Goal: Find specific page/section

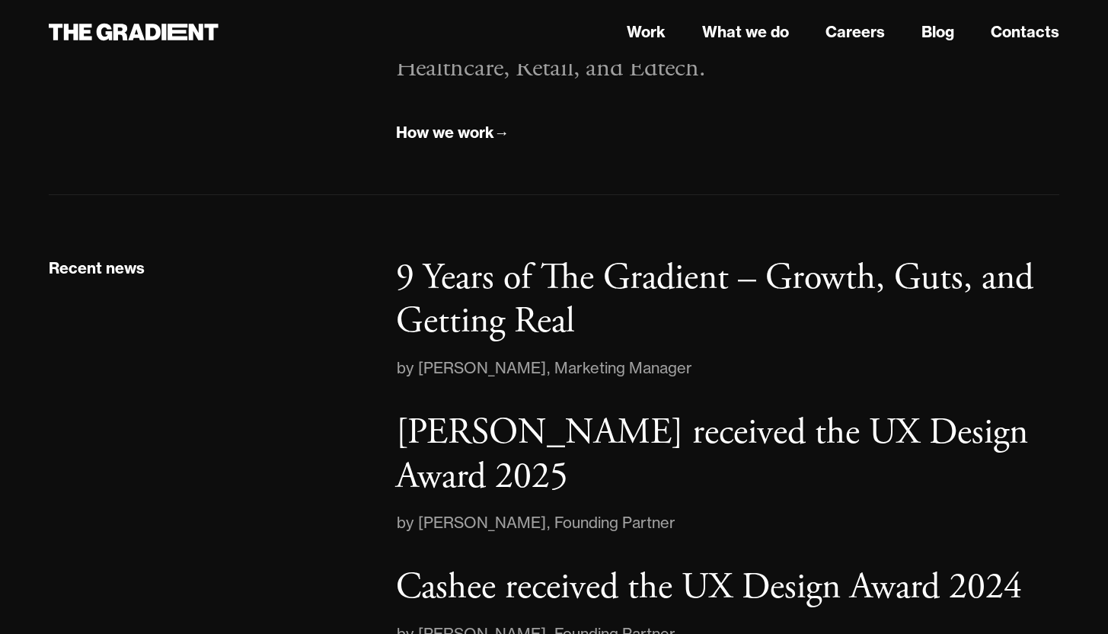
scroll to position [2237, 0]
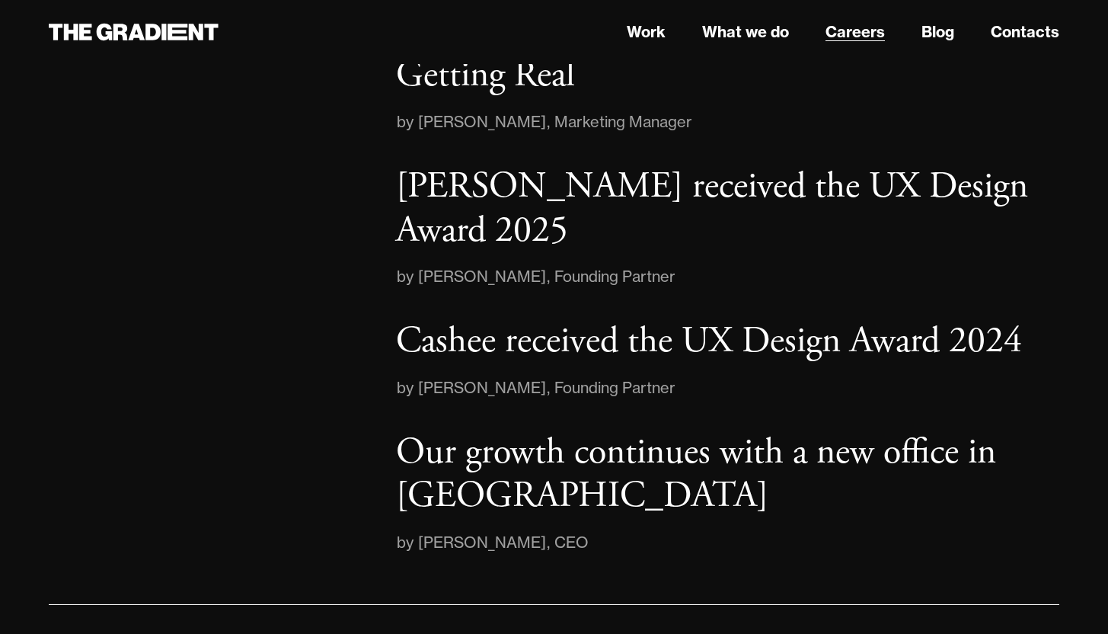
click at [845, 41] on link "Careers" at bounding box center [855, 32] width 59 height 23
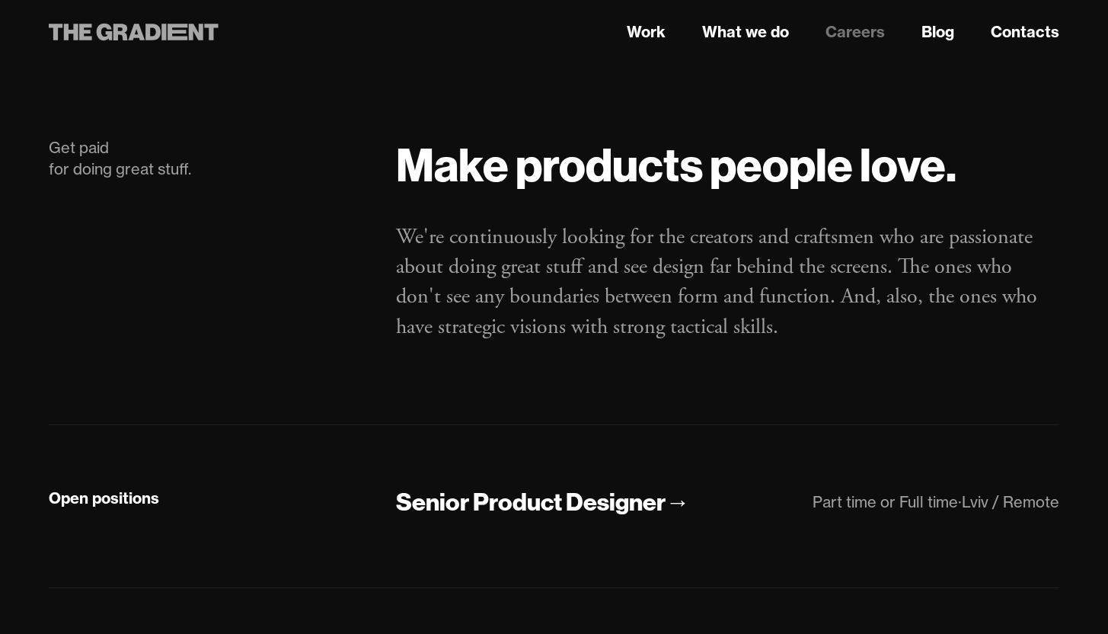
click at [173, 30] on icon at bounding box center [178, 32] width 20 height 17
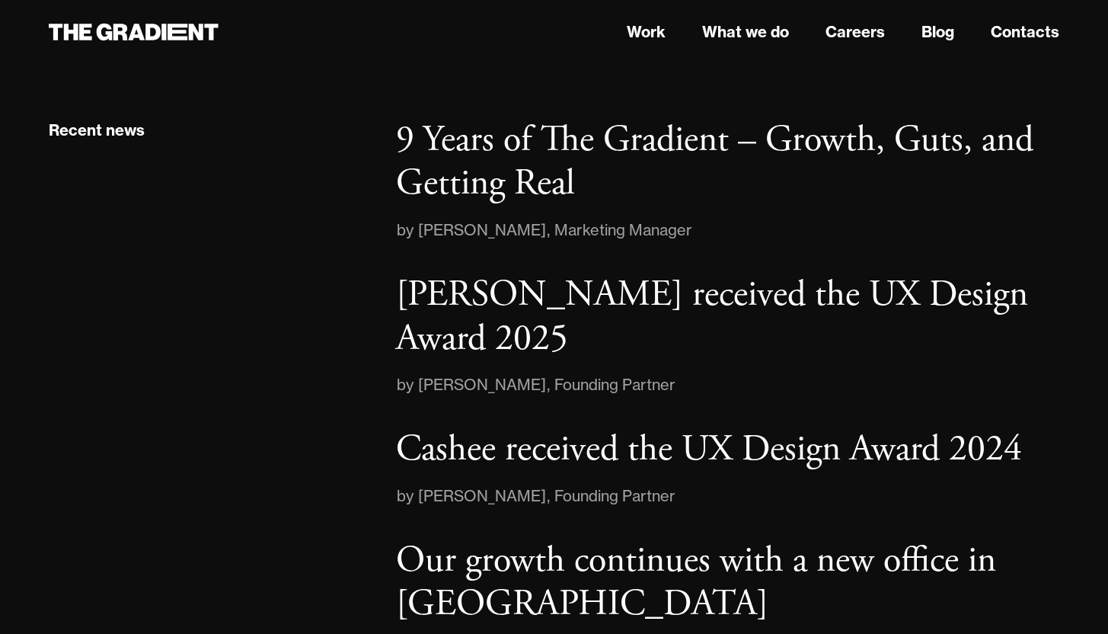
scroll to position [2237, 0]
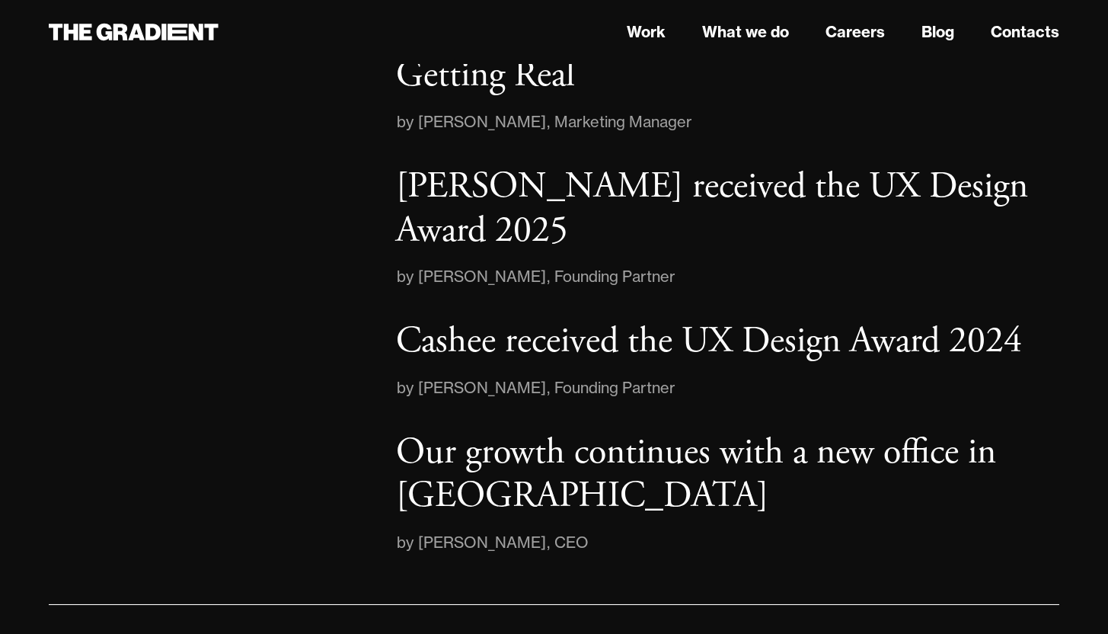
click at [983, 631] on link "LinkedIn" at bounding box center [973, 640] width 59 height 19
